Goal: Information Seeking & Learning: Check status

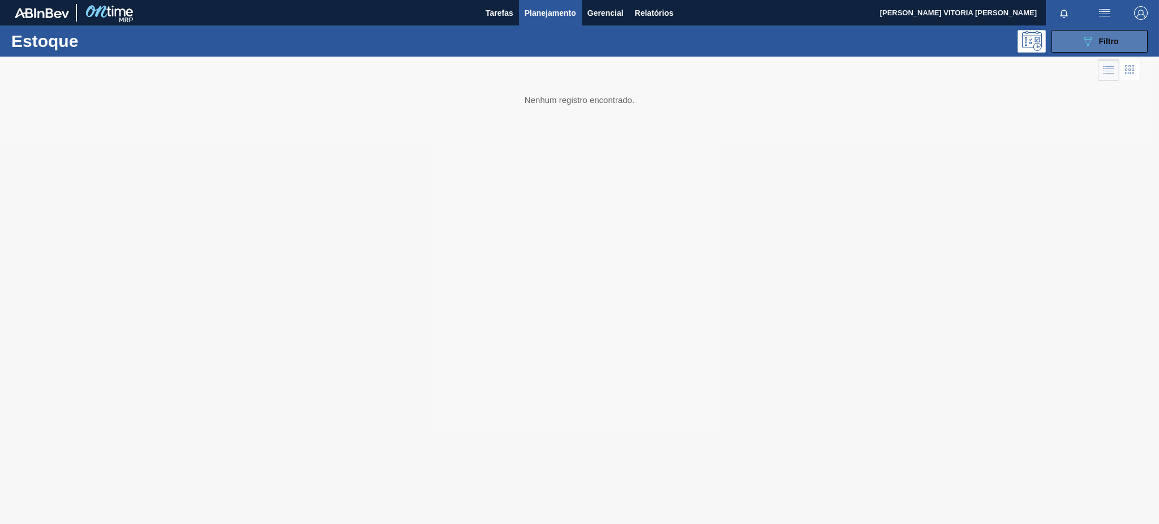
click at [1119, 46] on button "089F7B8B-B2A5-4AFE-B5C0-19BA573D28AC Filtro" at bounding box center [1100, 41] width 96 height 23
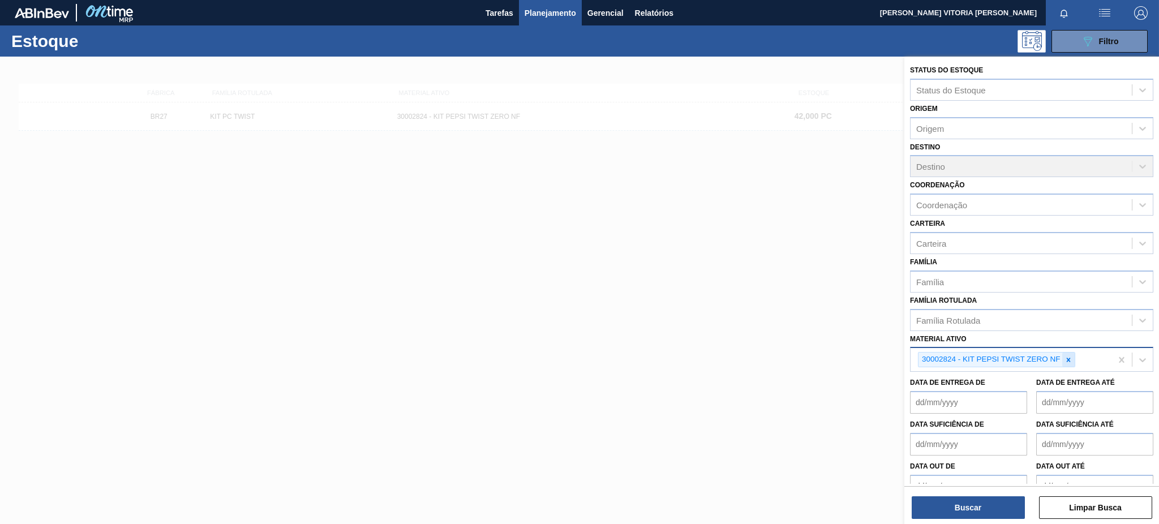
click at [1065, 356] on icon at bounding box center [1069, 360] width 8 height 8
paste ativo "30031289"
type ativo "30031289"
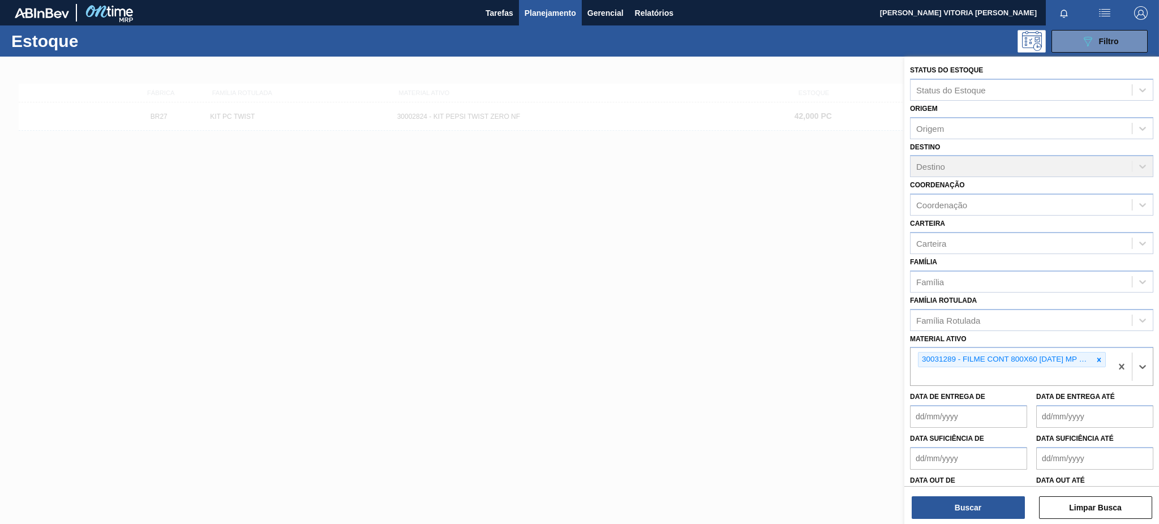
paste ativo "30033805"
type ativo "30033805"
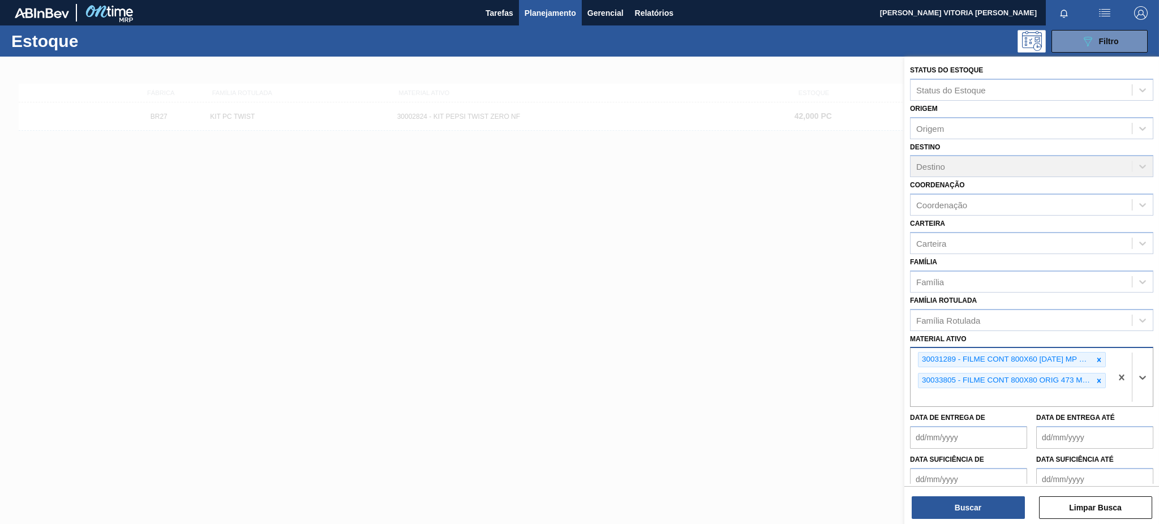
paste ativo "30004672"
type ativo "30004672"
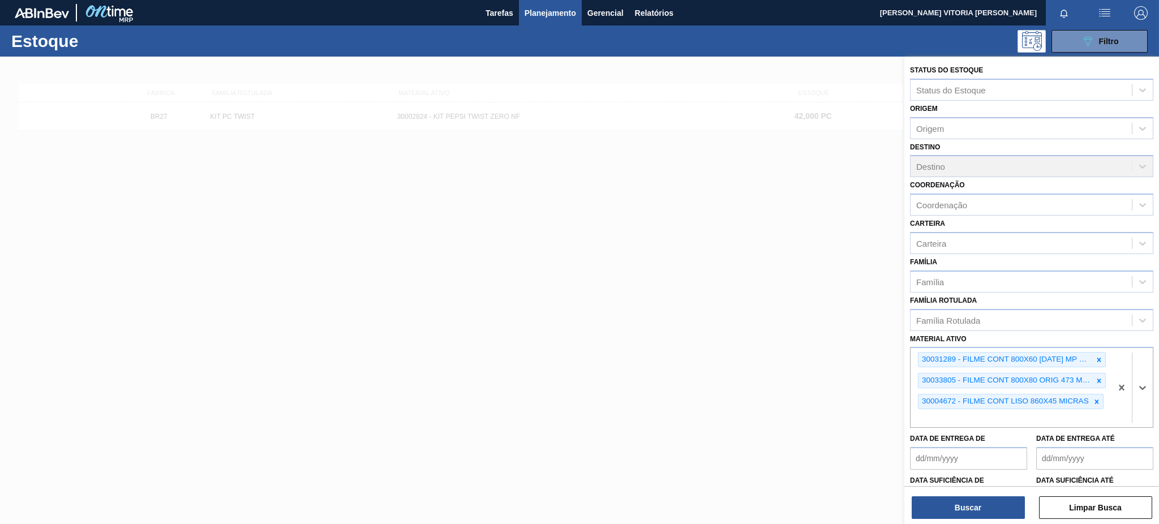
paste ativo "30008614"
type ativo "30008614"
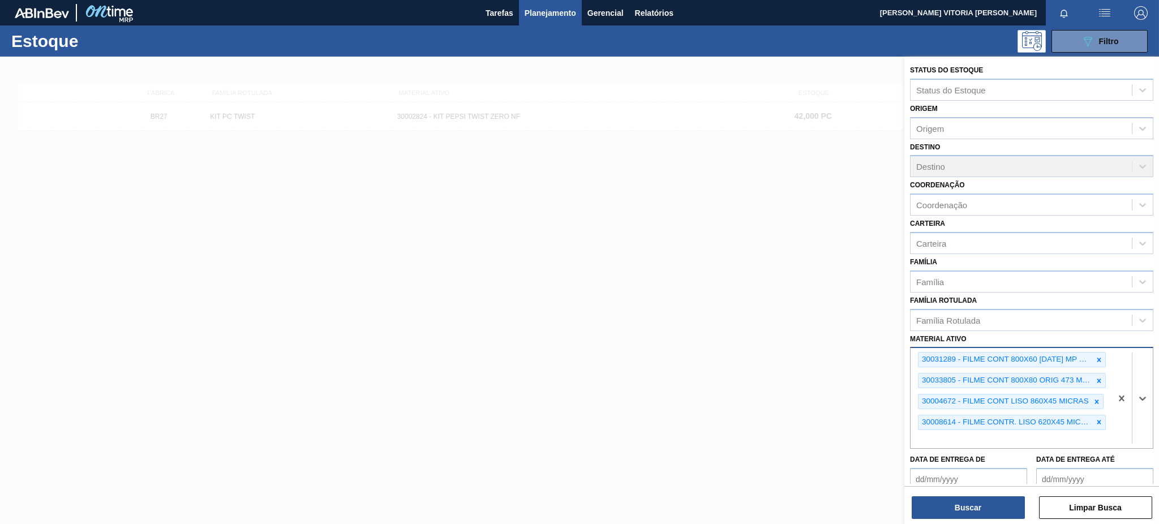
paste ativo "30003617"
type ativo "30003617"
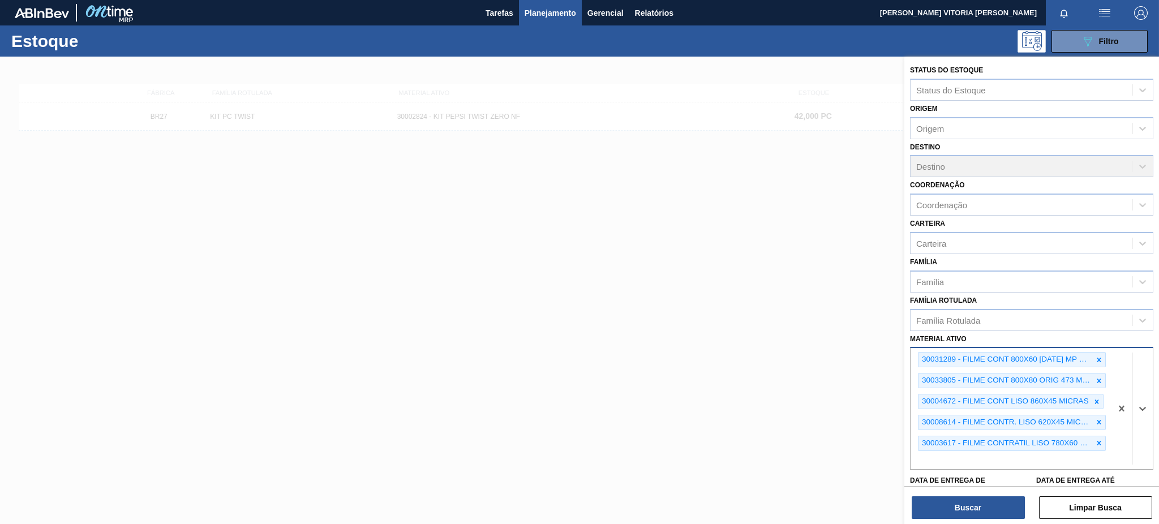
paste ativo "30003607"
type ativo "30003607"
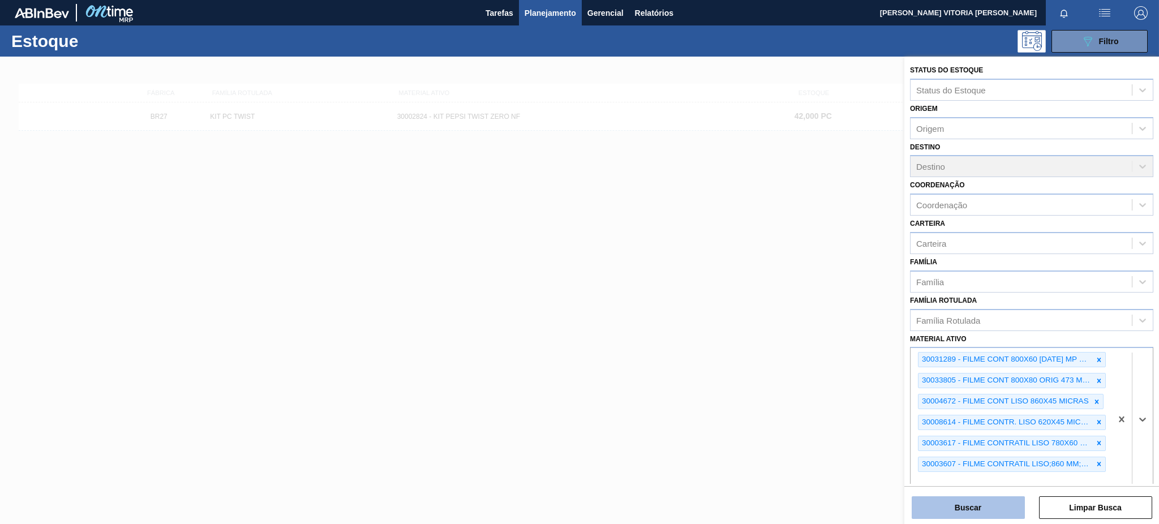
click at [920, 506] on button "Buscar" at bounding box center [968, 507] width 113 height 23
